Goal: Understand site structure: Grasp the organization and layout of the website

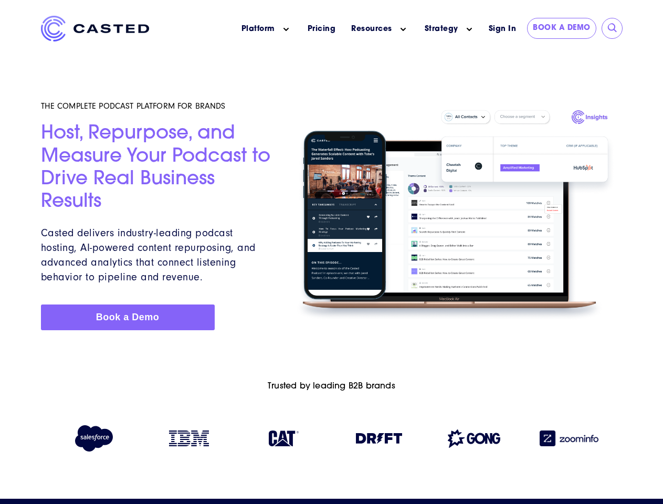
click at [286, 29] on icon "Main menu" at bounding box center [285, 29] width 5 height 5
click at [403, 29] on icon "Main menu" at bounding box center [403, 29] width 5 height 5
click at [441, 29] on link "Strategy" at bounding box center [442, 29] width 34 height 11
click at [469, 29] on icon "Main menu" at bounding box center [469, 29] width 5 height 5
click at [613, 28] on input "submit" at bounding box center [612, 28] width 10 height 10
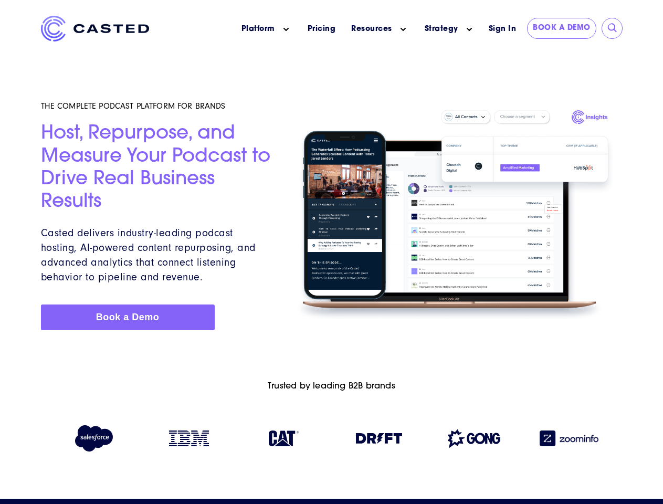
click at [379, 440] on img at bounding box center [379, 438] width 46 height 10
click at [474, 440] on img at bounding box center [474, 438] width 52 height 18
click at [569, 440] on img at bounding box center [569, 438] width 59 height 16
